Goal: Task Accomplishment & Management: Complete application form

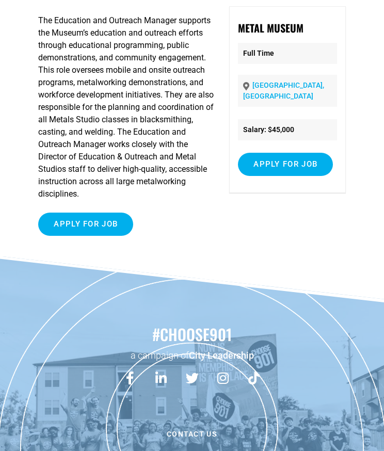
scroll to position [86, 0]
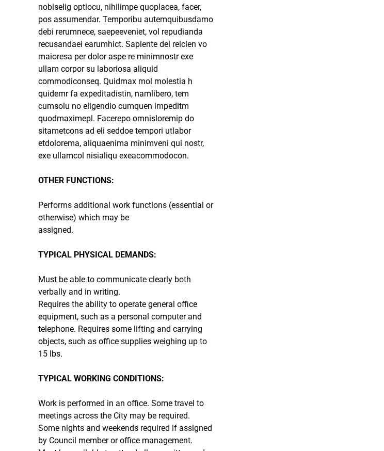
scroll to position [587, 0]
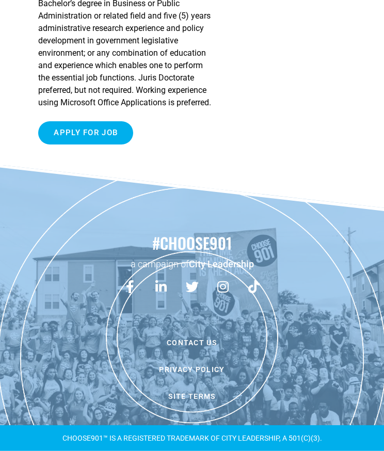
scroll to position [1180, 0]
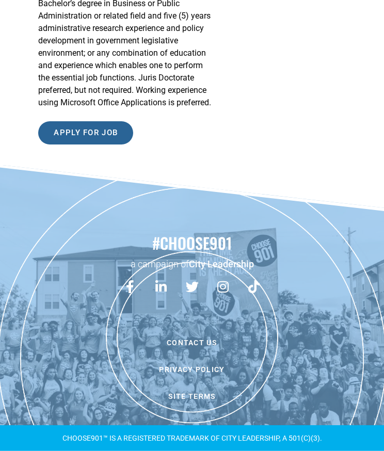
click at [58, 143] on input "Apply for job" at bounding box center [85, 132] width 95 height 23
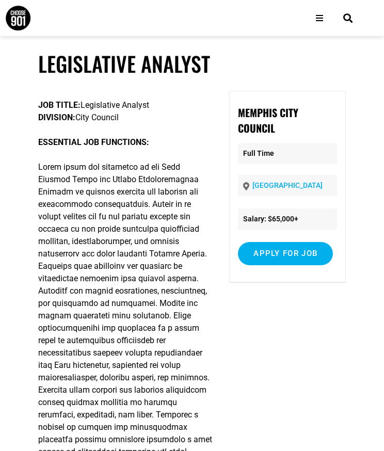
scroll to position [0, 0]
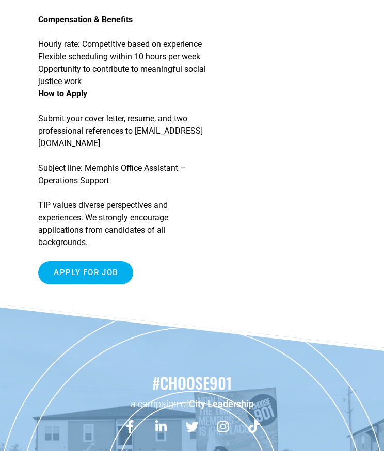
scroll to position [1875, 0]
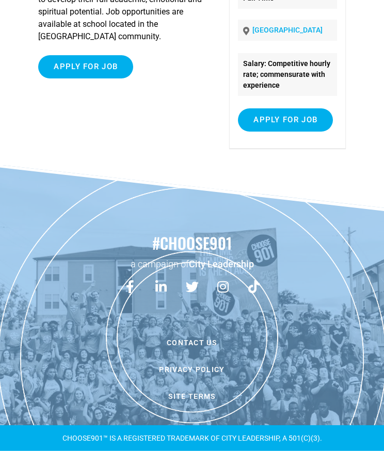
scroll to position [166, 0]
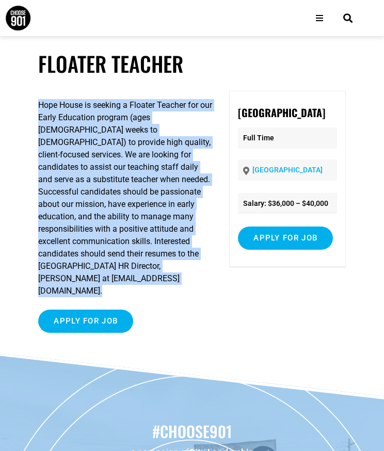
drag, startPoint x: 174, startPoint y: 158, endPoint x: 86, endPoint y: 86, distance: 113.8
click at [86, 86] on article "Floater Teacher Hope House is seeking a Floater Teacher for our Early Education…" at bounding box center [192, 202] width 384 height 304
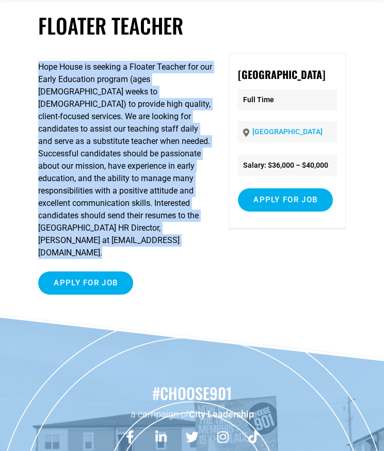
click at [32, 110] on article "Floater Teacher Hope House is seeking a Floater Teacher for our Early Education…" at bounding box center [192, 164] width 384 height 304
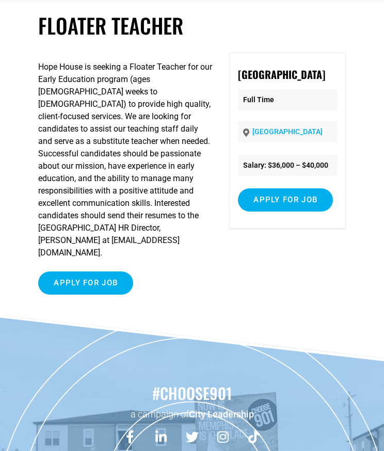
scroll to position [72, 0]
